Goal: Navigation & Orientation: Understand site structure

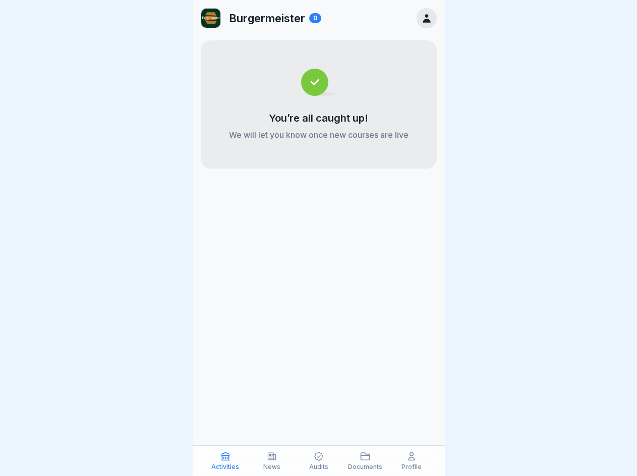
click at [226, 461] on icon at bounding box center [226, 456] width 10 height 10
click at [272, 461] on icon at bounding box center [272, 456] width 10 height 10
click at [318, 461] on icon at bounding box center [319, 456] width 10 height 10
click at [365, 461] on icon at bounding box center [365, 456] width 10 height 10
click at [412, 461] on icon at bounding box center [412, 456] width 10 height 10
